Goal: Navigation & Orientation: Find specific page/section

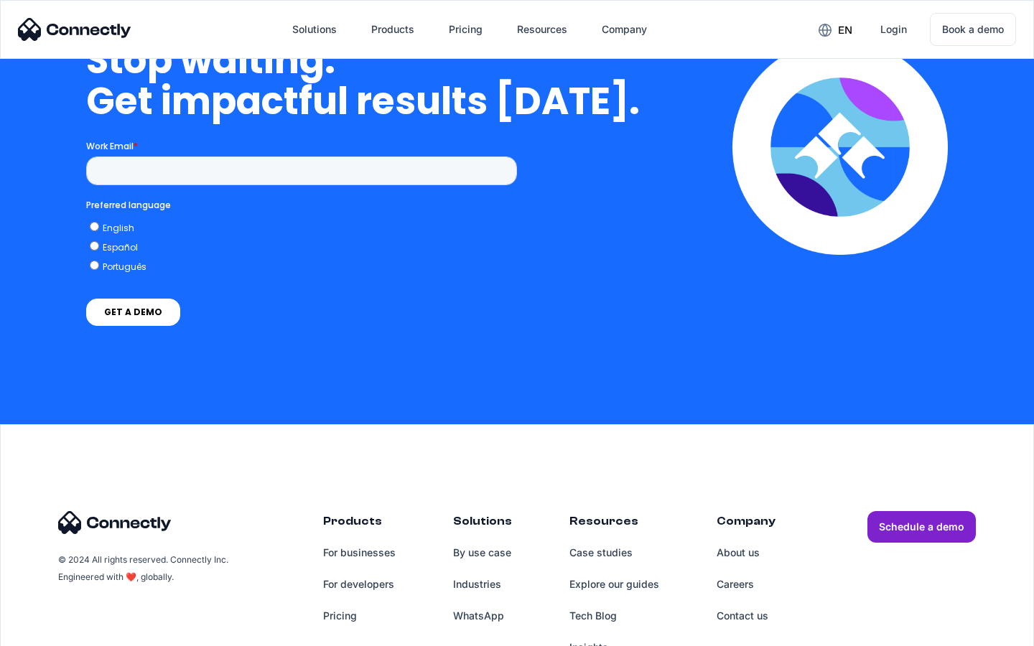
scroll to position [4174, 0]
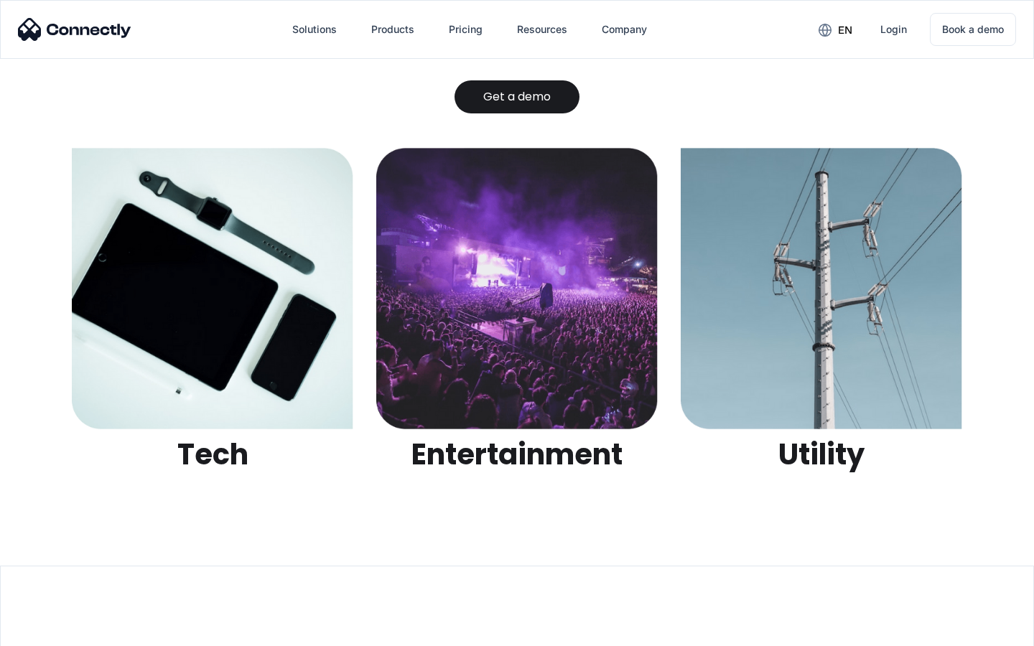
scroll to position [4530, 0]
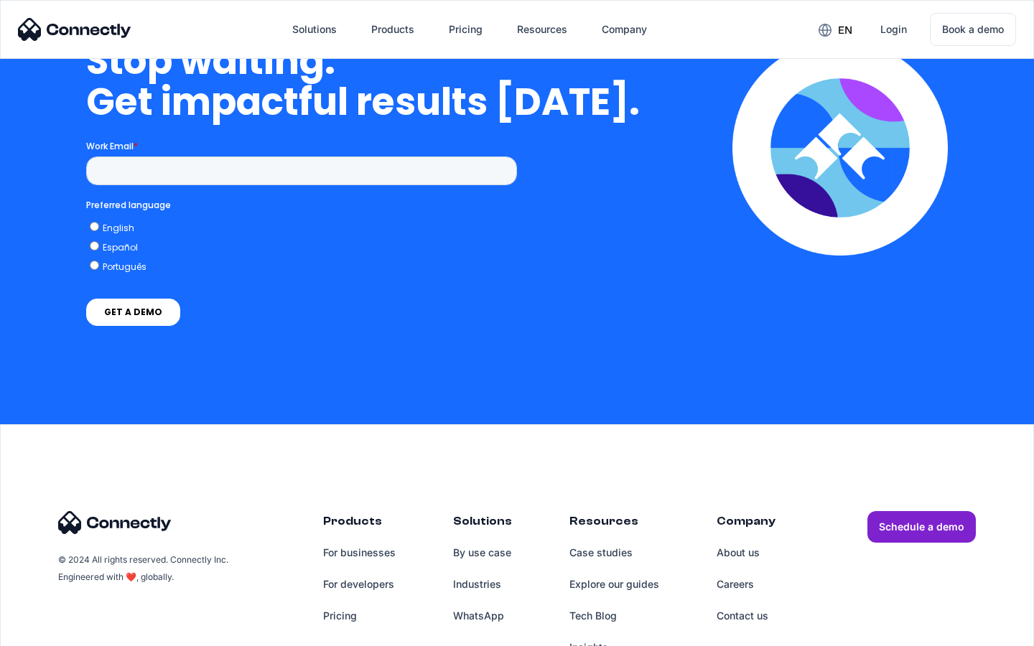
scroll to position [5905, 0]
